Goal: Information Seeking & Learning: Compare options

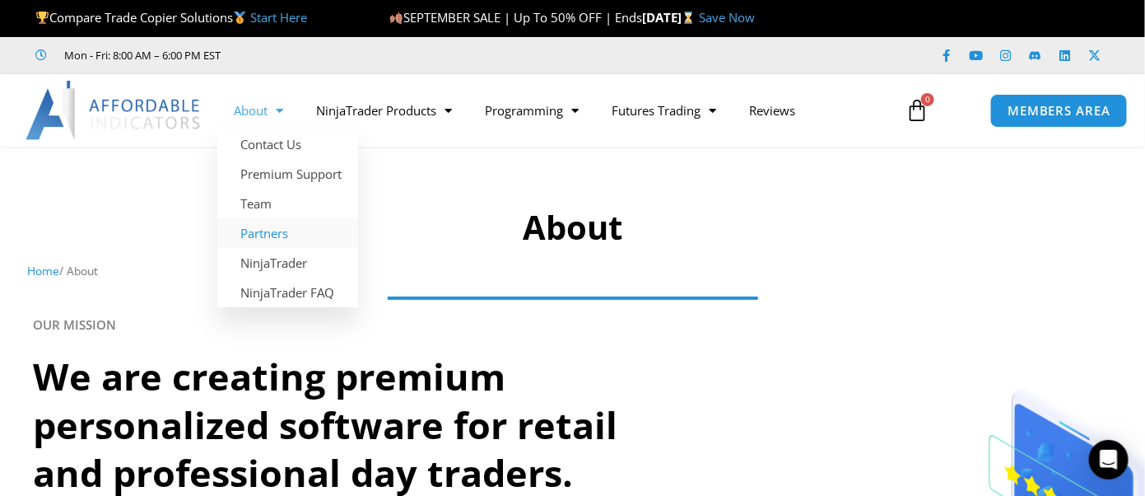
click at [260, 229] on link "Partners" at bounding box center [287, 233] width 141 height 30
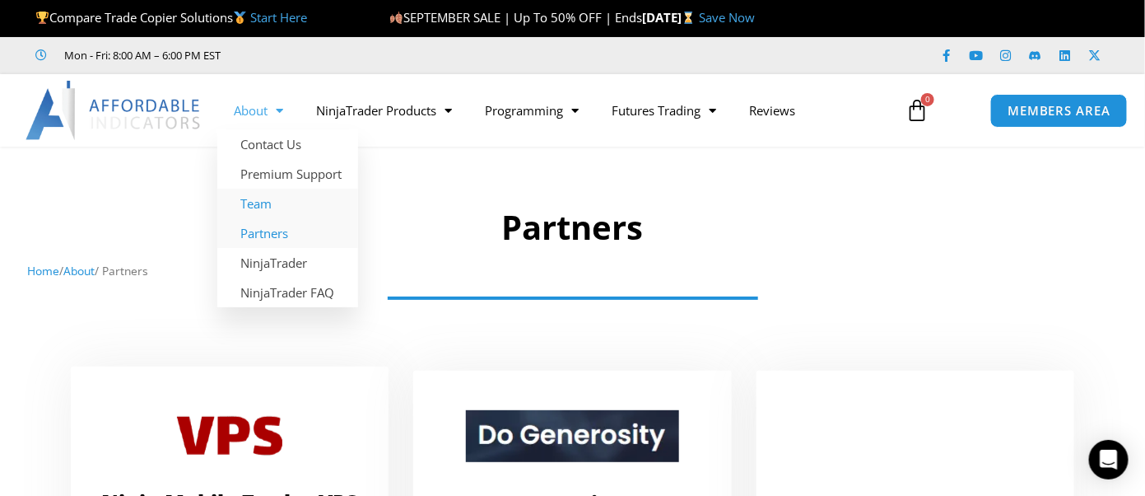
click at [261, 205] on link "Team" at bounding box center [287, 203] width 141 height 30
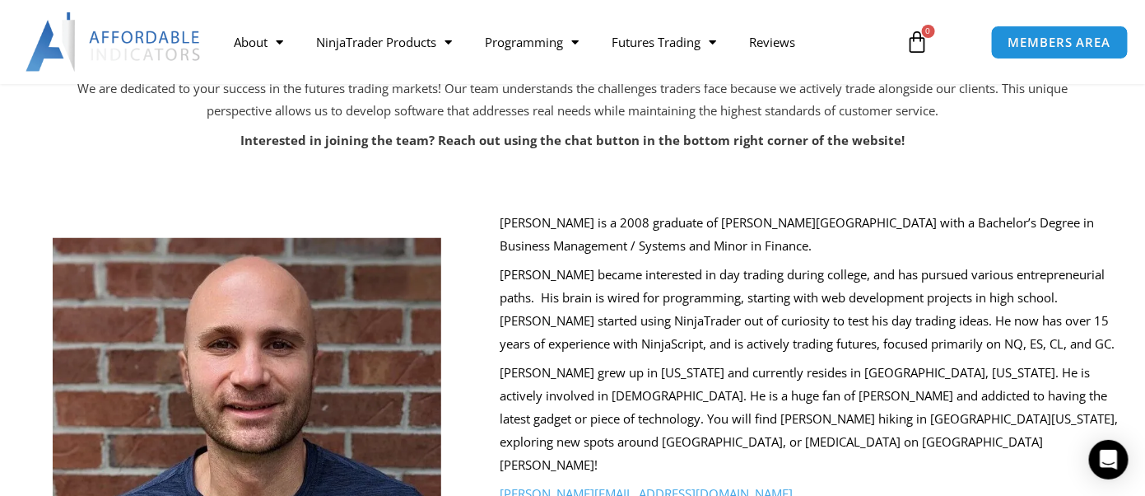
scroll to position [247, 0]
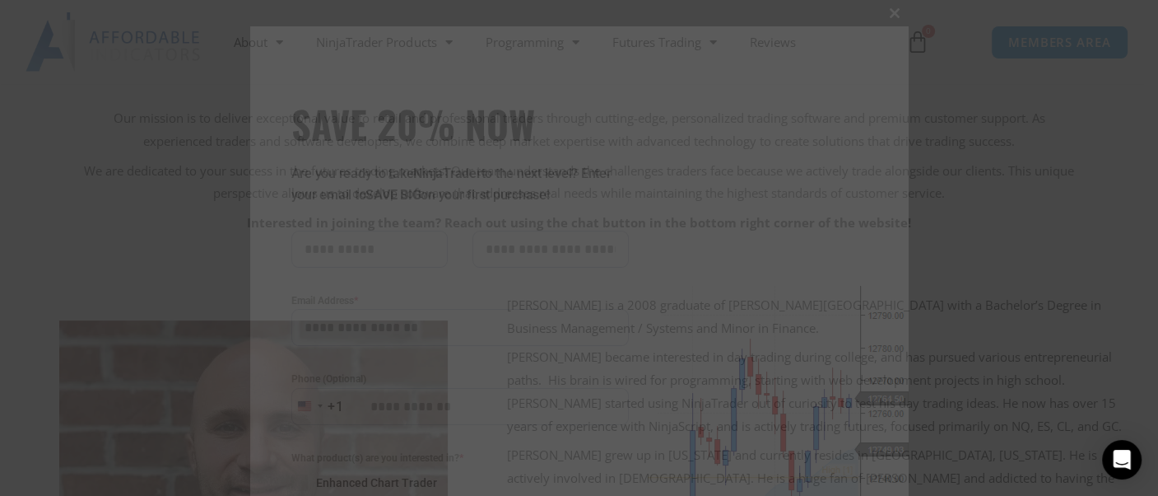
click at [882, 14] on span "SAVE 20% NOW popup" at bounding box center [895, 13] width 26 height 10
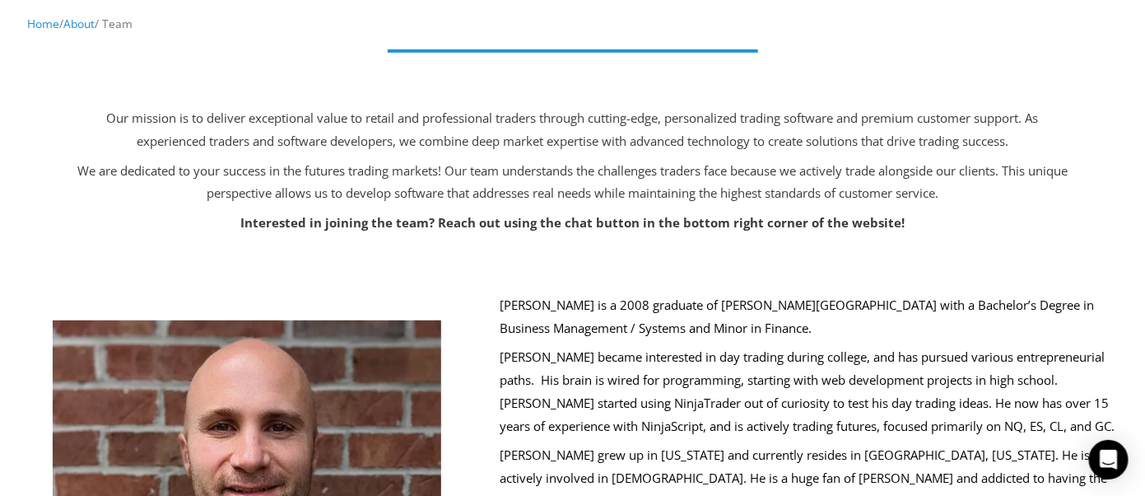
scroll to position [0, 0]
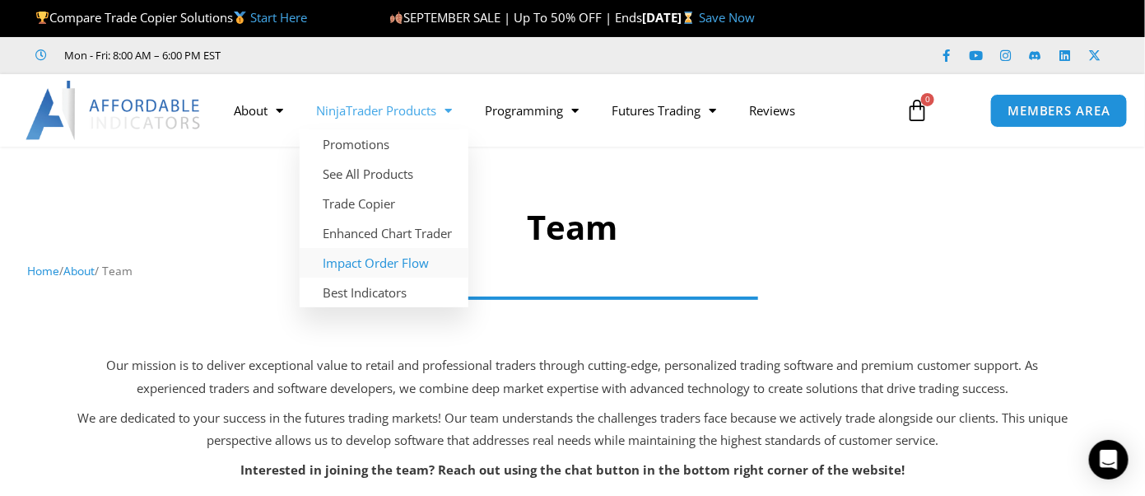
click at [368, 259] on link "Impact Order Flow" at bounding box center [384, 263] width 169 height 30
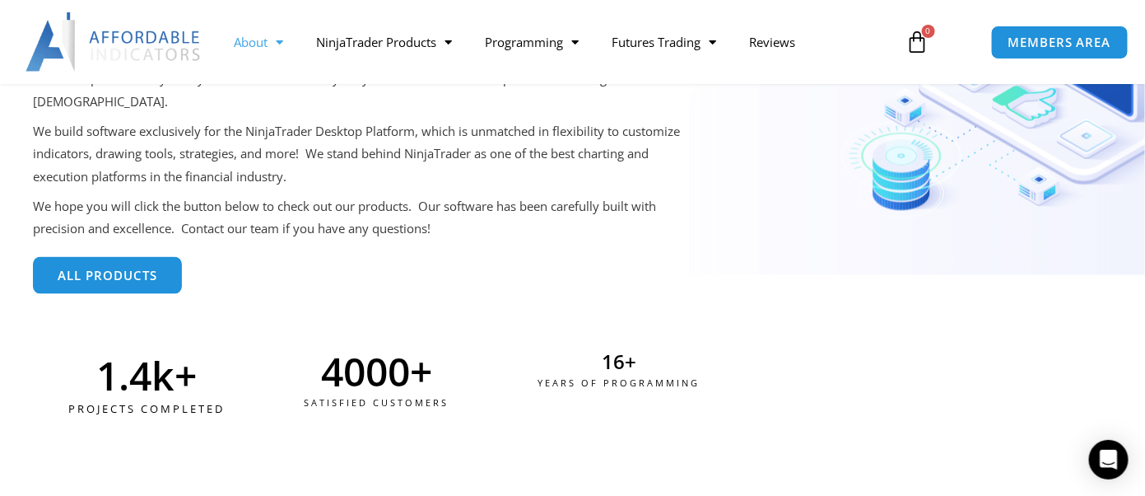
scroll to position [494, 0]
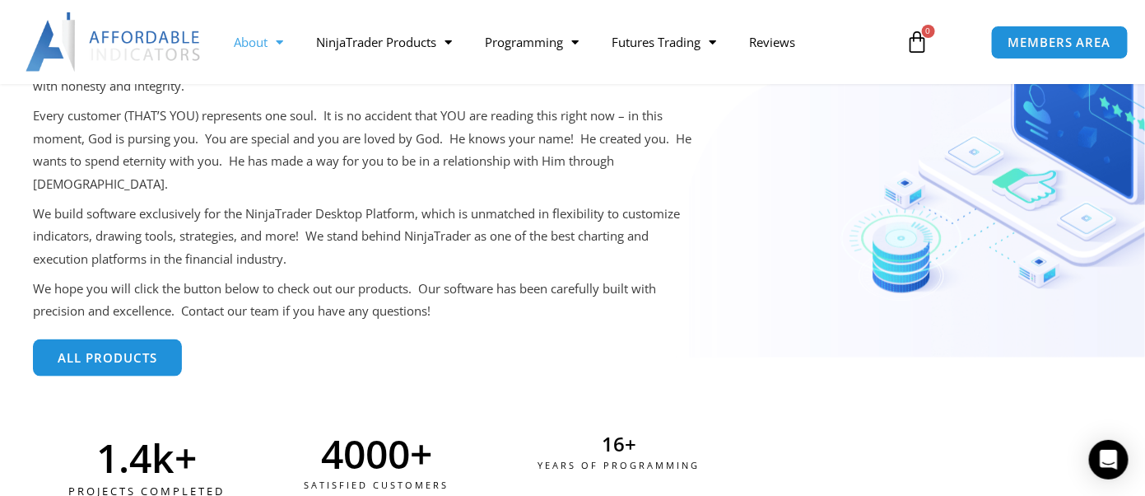
click at [116, 339] on link "All Products" at bounding box center [107, 357] width 149 height 37
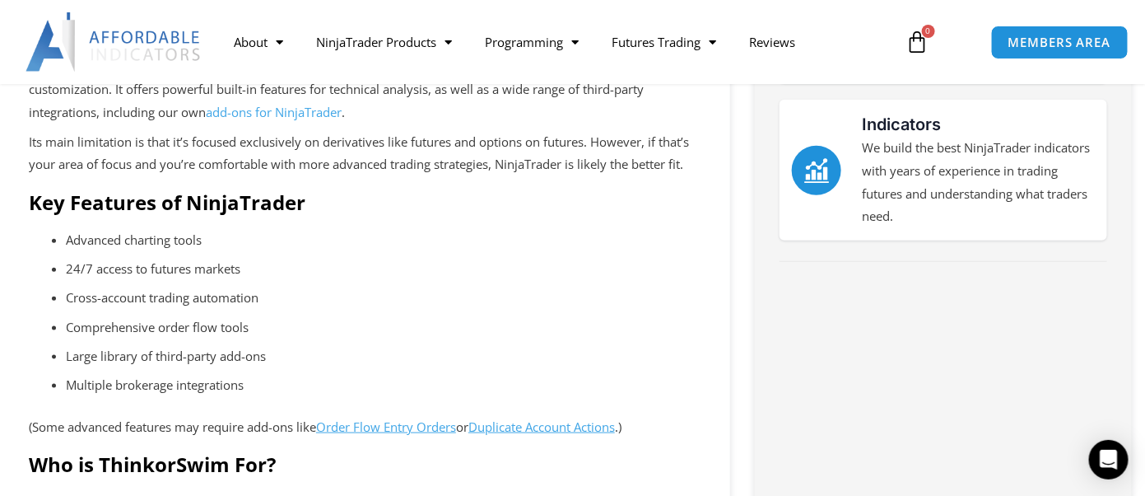
scroll to position [412, 0]
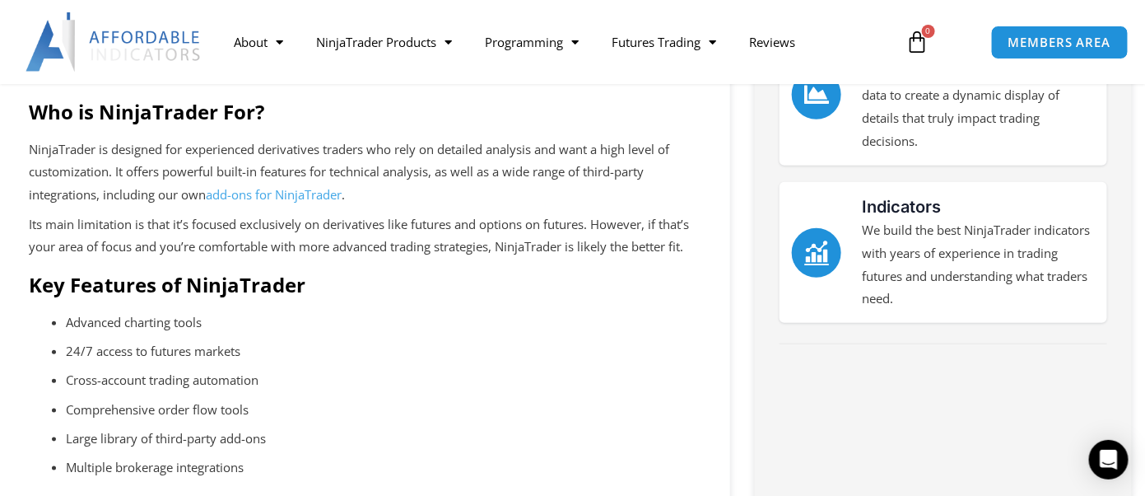
click at [242, 380] on p "Cross-account trading automation" at bounding box center [383, 380] width 635 height 23
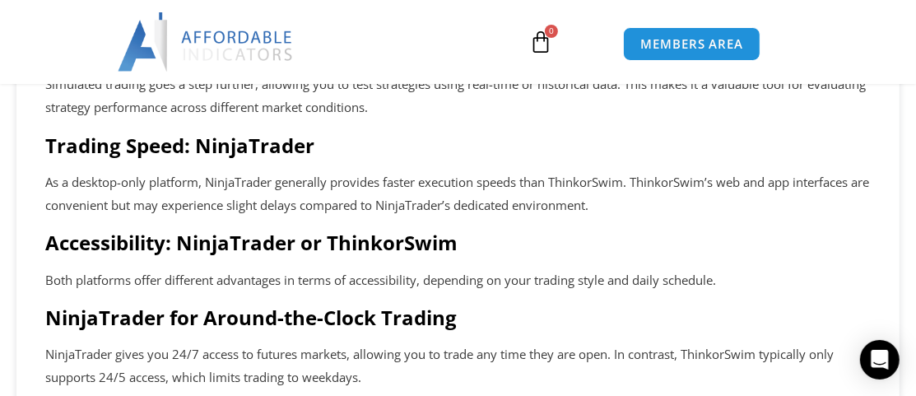
scroll to position [1906, 0]
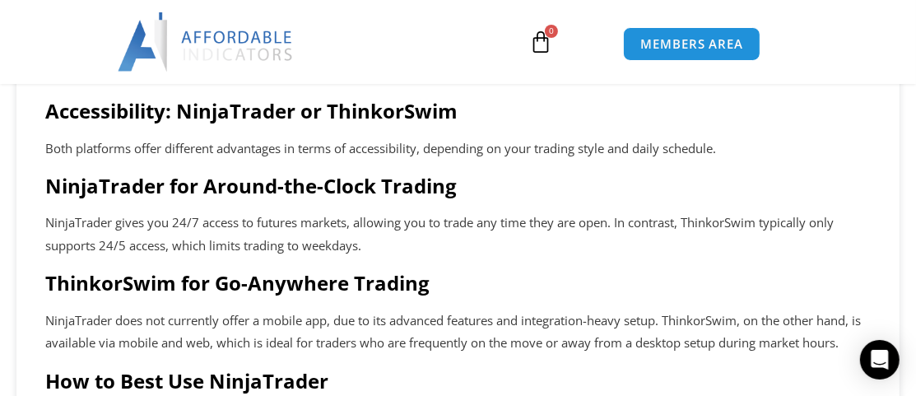
drag, startPoint x: -51, startPoint y: 421, endPoint x: -33, endPoint y: 406, distance: 23.4
drag, startPoint x: -33, startPoint y: 406, endPoint x: 389, endPoint y: 51, distance: 551.5
click at [389, 51] on div at bounding box center [283, 41] width 366 height 59
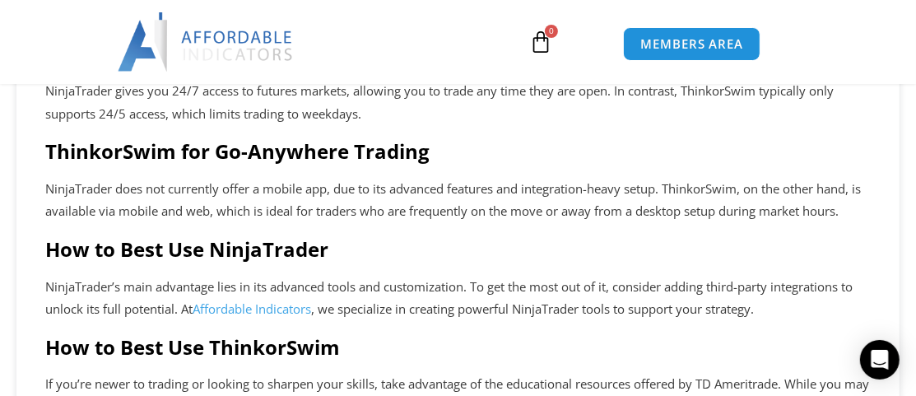
scroll to position [1511, 0]
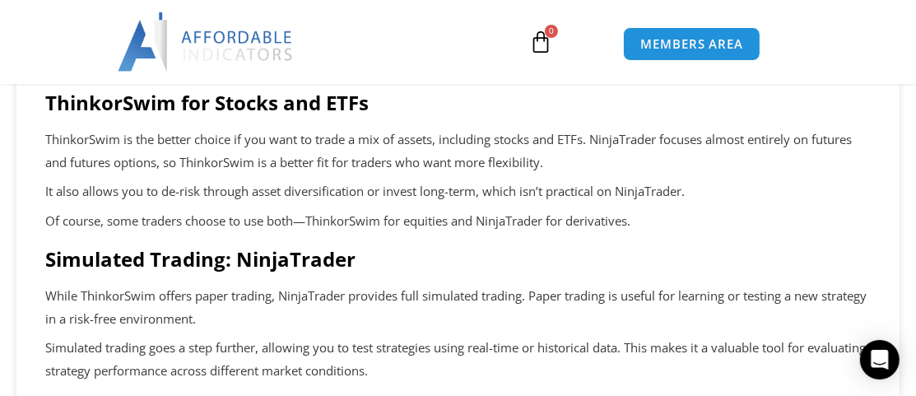
drag, startPoint x: 490, startPoint y: 128, endPoint x: 482, endPoint y: 167, distance: 40.2
drag, startPoint x: 482, startPoint y: 167, endPoint x: 418, endPoint y: 65, distance: 120.6
click at [418, 65] on div at bounding box center [283, 41] width 366 height 59
